Goal: Transaction & Acquisition: Obtain resource

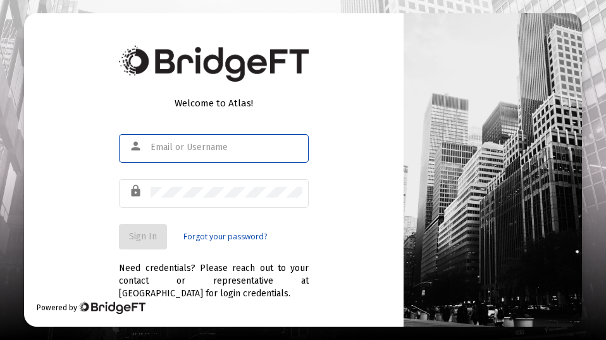
click at [156, 148] on input "text" at bounding box center [226, 147] width 152 height 10
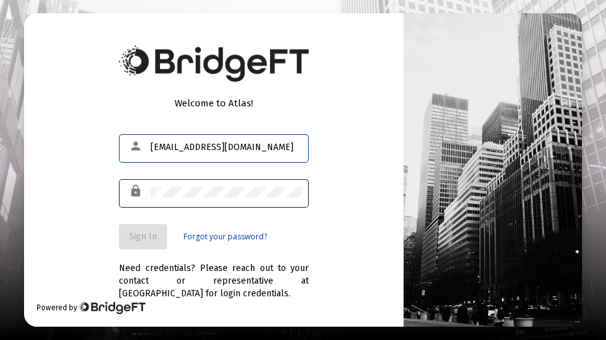
type input "connollyj0619@gmail.com"
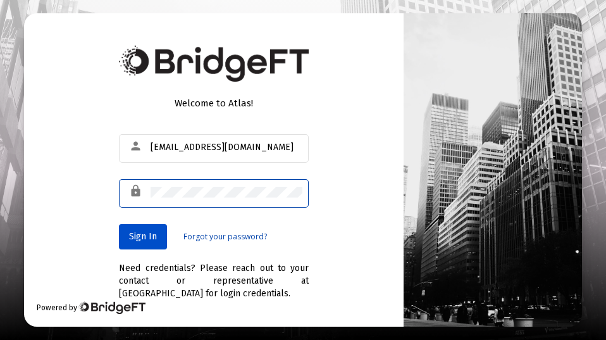
click at [141, 236] on span "Sign In" at bounding box center [143, 236] width 28 height 11
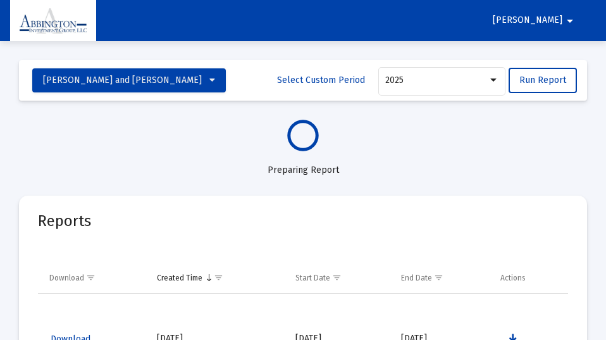
select select "View all"
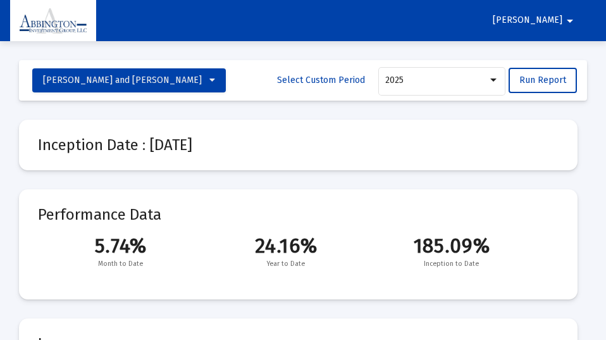
click at [570, 20] on mat-icon "arrow_drop_down" at bounding box center [569, 20] width 15 height 25
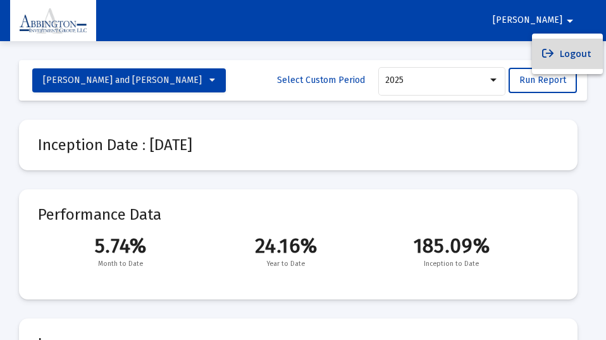
click at [575, 52] on button "Logout" at bounding box center [567, 54] width 71 height 30
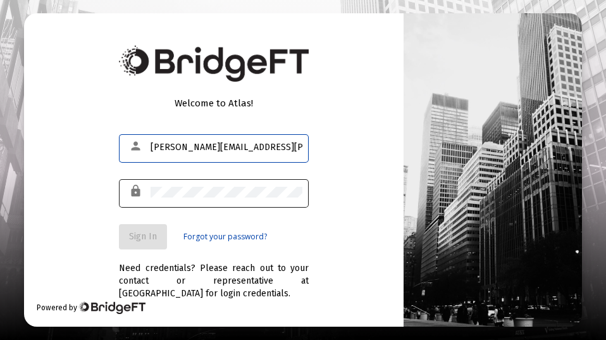
type input "[PERSON_NAME][EMAIL_ADDRESS][PERSON_NAME][DOMAIN_NAME]"
click at [148, 188] on div "lock" at bounding box center [138, 190] width 25 height 21
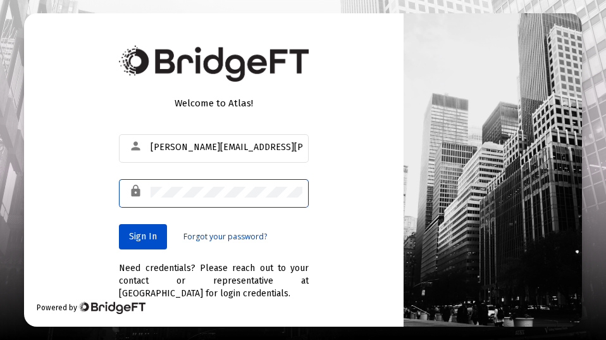
click at [144, 235] on span "Sign In" at bounding box center [143, 236] width 28 height 11
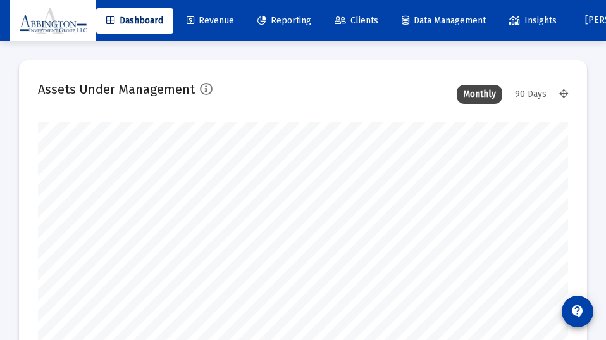
scroll to position [253, 530]
type input "[DATE]"
click at [530, 90] on div "90 Days" at bounding box center [530, 94] width 44 height 19
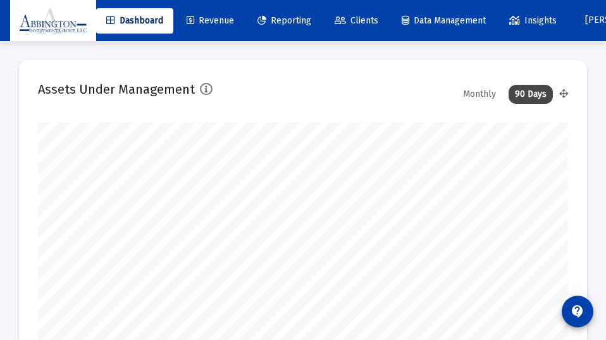
click at [292, 16] on span "Reporting" at bounding box center [284, 20] width 54 height 11
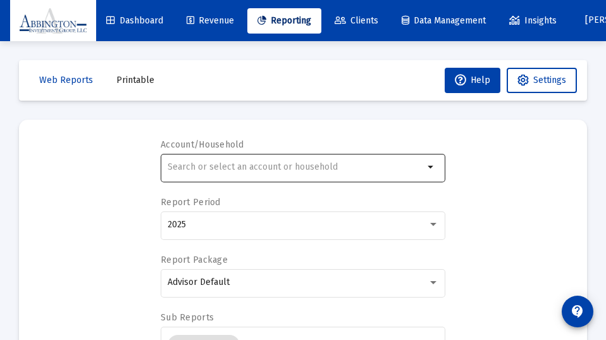
click at [208, 161] on div at bounding box center [296, 166] width 256 height 31
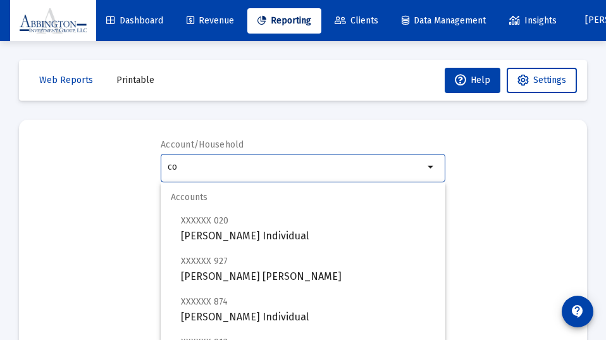
type input "c"
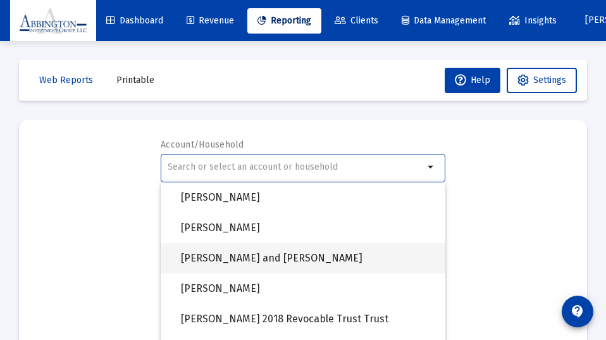
scroll to position [933, 0]
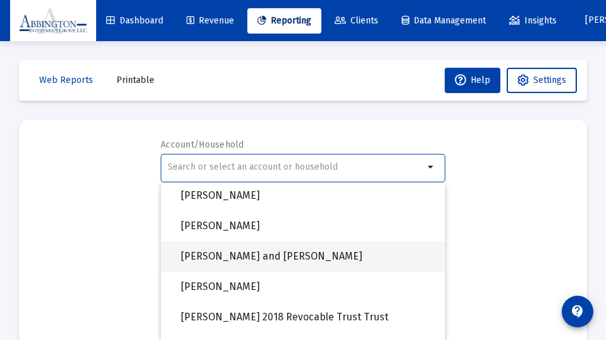
click at [257, 254] on span "[PERSON_NAME] and [PERSON_NAME]" at bounding box center [308, 256] width 254 height 30
type input "[PERSON_NAME] and [PERSON_NAME]"
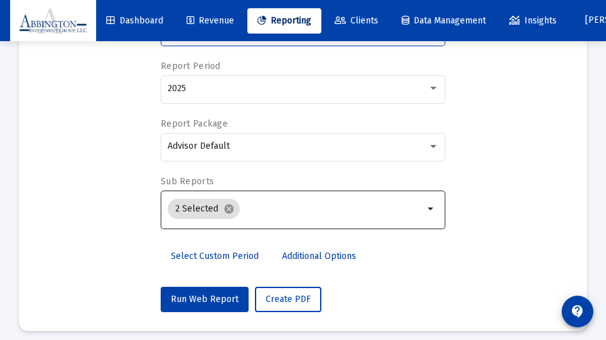
scroll to position [144, 0]
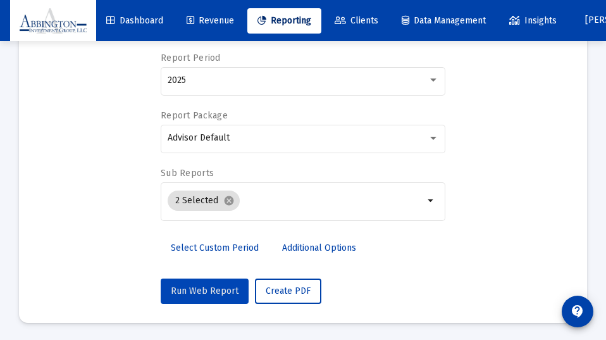
click at [204, 285] on span "Run Web Report" at bounding box center [205, 290] width 68 height 11
click at [205, 286] on span "Run Web Report" at bounding box center [205, 290] width 68 height 11
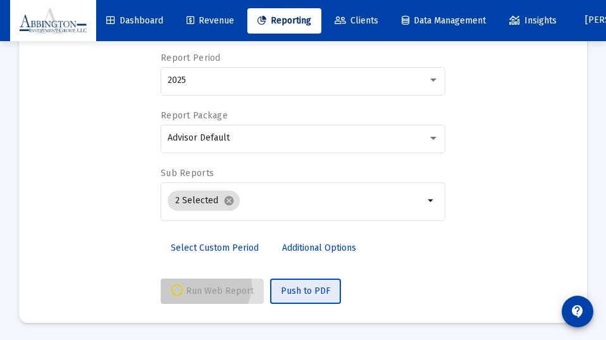
click at [307, 288] on span "Push to PDF" at bounding box center [305, 290] width 49 height 11
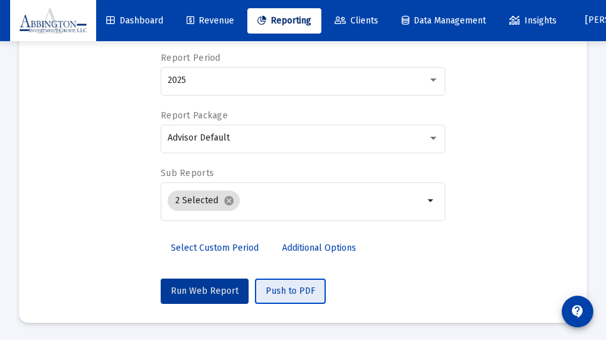
click at [290, 290] on span "Push to PDF" at bounding box center [290, 290] width 49 height 11
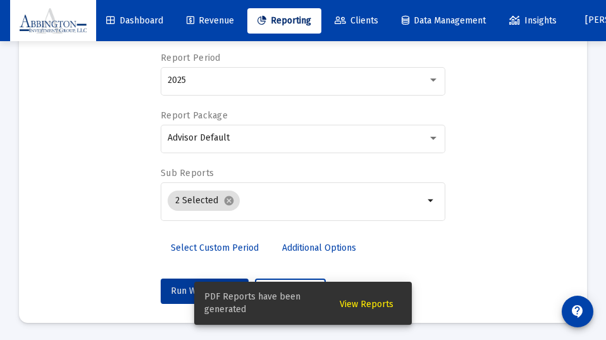
click at [369, 303] on span "View Reports" at bounding box center [367, 303] width 54 height 11
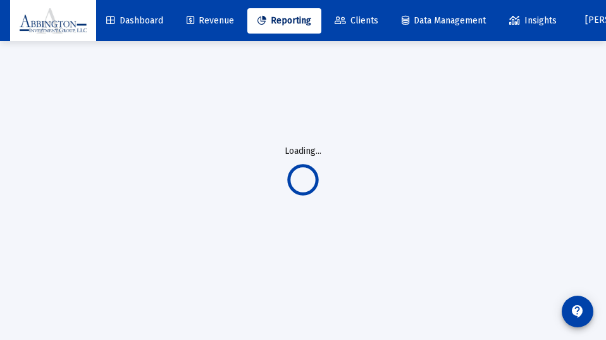
scroll to position [41, 0]
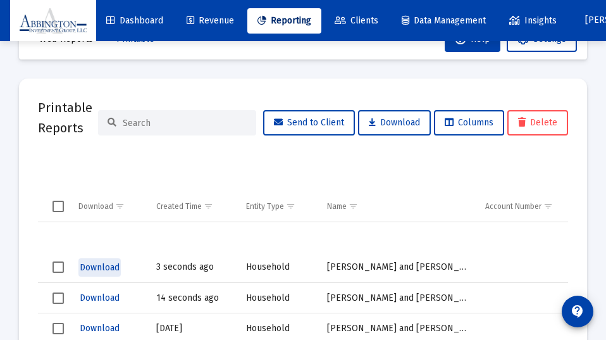
click at [102, 265] on span "Download" at bounding box center [100, 267] width 40 height 11
click at [101, 265] on span "Download" at bounding box center [100, 267] width 40 height 11
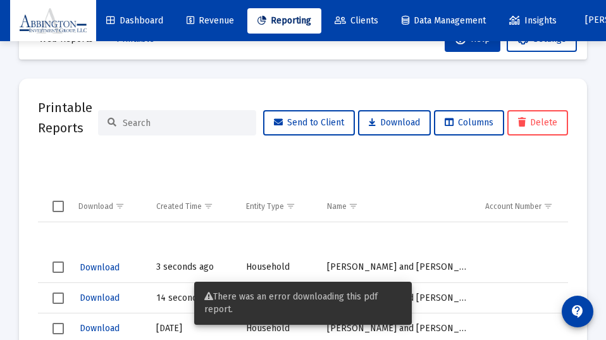
click at [111, 263] on span "Download" at bounding box center [100, 267] width 40 height 11
click at [102, 293] on span "Download" at bounding box center [100, 297] width 40 height 11
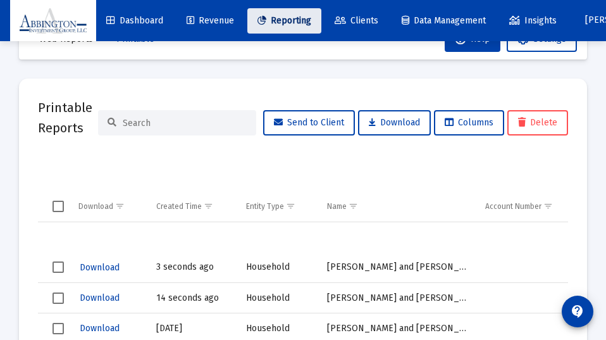
click at [287, 15] on span "Reporting" at bounding box center [284, 20] width 54 height 11
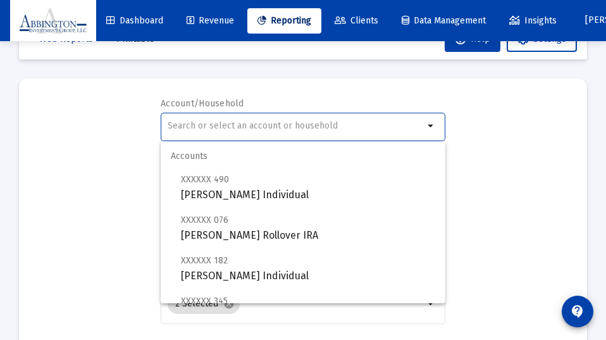
click at [190, 126] on input "text" at bounding box center [296, 126] width 256 height 10
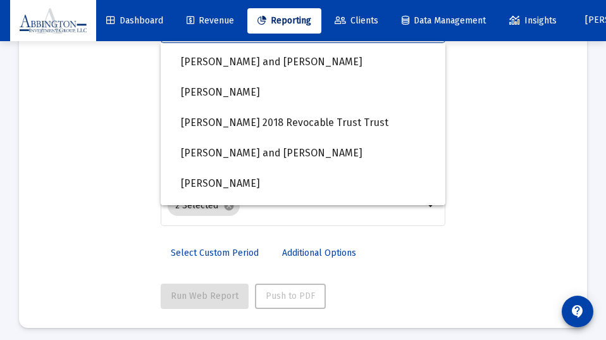
scroll to position [989, 0]
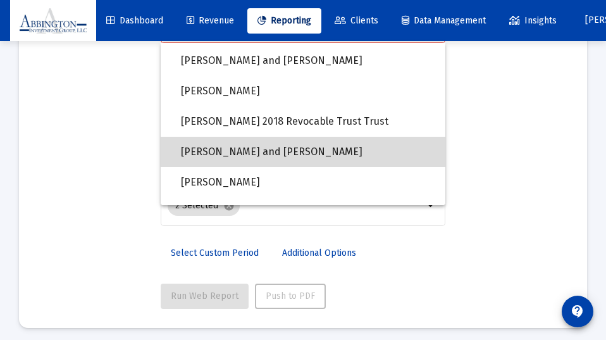
click at [243, 147] on span "[PERSON_NAME] and [PERSON_NAME]" at bounding box center [308, 152] width 254 height 30
type input "[PERSON_NAME] and [PERSON_NAME]"
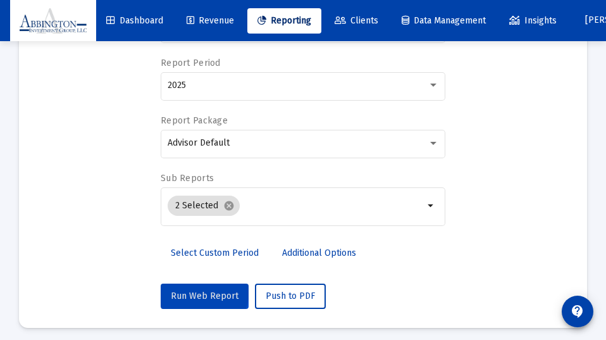
click at [200, 290] on span "Run Web Report" at bounding box center [205, 295] width 68 height 11
click at [288, 297] on span "Push to PDF" at bounding box center [290, 295] width 49 height 11
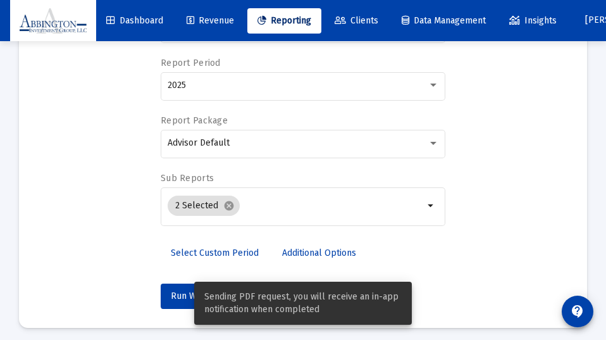
click at [389, 255] on div "Select Custom Period Additional Options" at bounding box center [303, 256] width 285 height 33
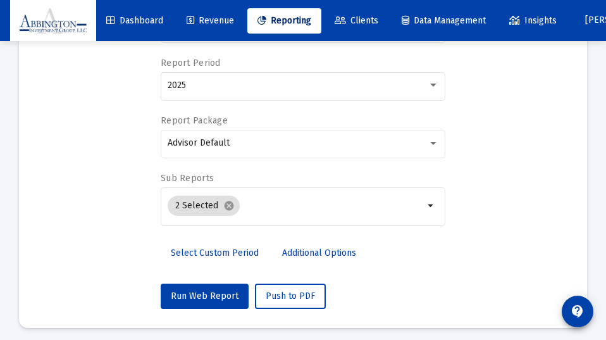
click at [429, 283] on div "Run Web Report Push to PDF" at bounding box center [303, 295] width 285 height 25
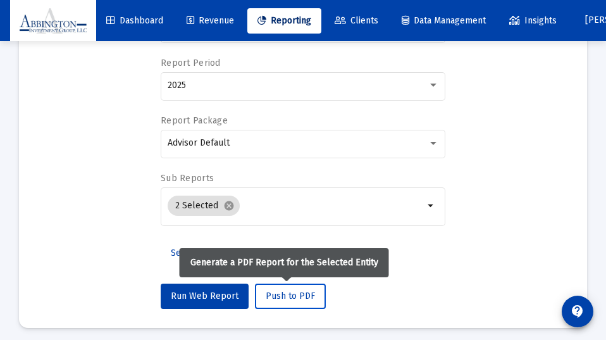
click at [284, 291] on span "Push to PDF" at bounding box center [290, 295] width 49 height 11
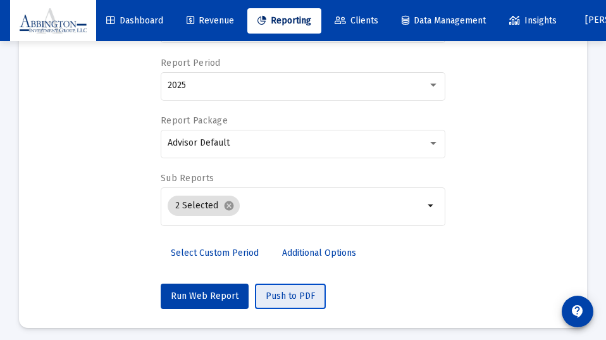
click at [291, 292] on span "Push to PDF" at bounding box center [290, 295] width 49 height 11
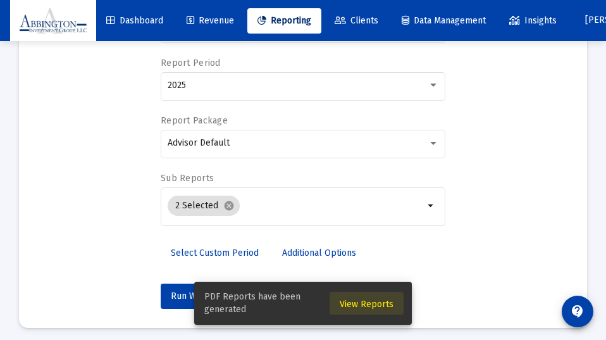
click at [376, 299] on span "View Reports" at bounding box center [367, 303] width 54 height 11
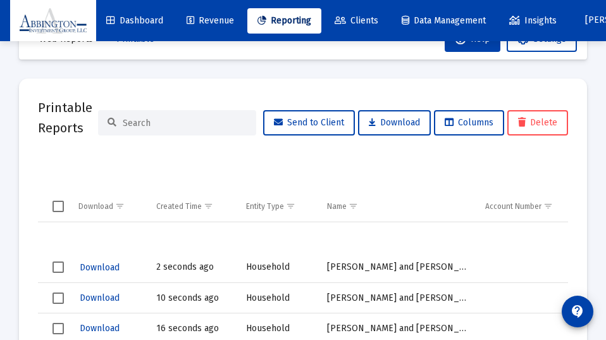
click at [100, 264] on span "Download" at bounding box center [100, 267] width 40 height 11
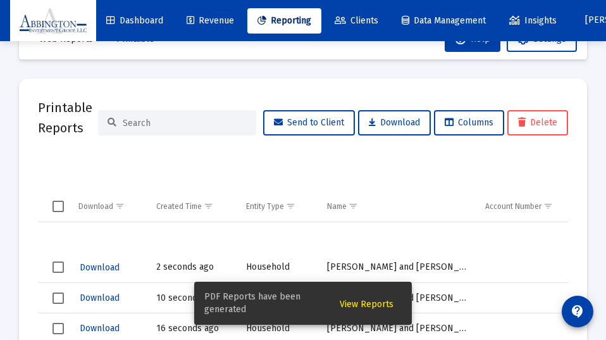
click at [374, 303] on span "View Reports" at bounding box center [367, 303] width 54 height 11
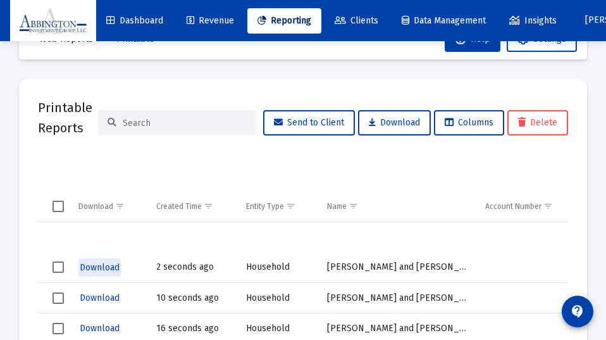
click at [101, 268] on span "Download" at bounding box center [100, 267] width 40 height 11
